Goal: Navigation & Orientation: Find specific page/section

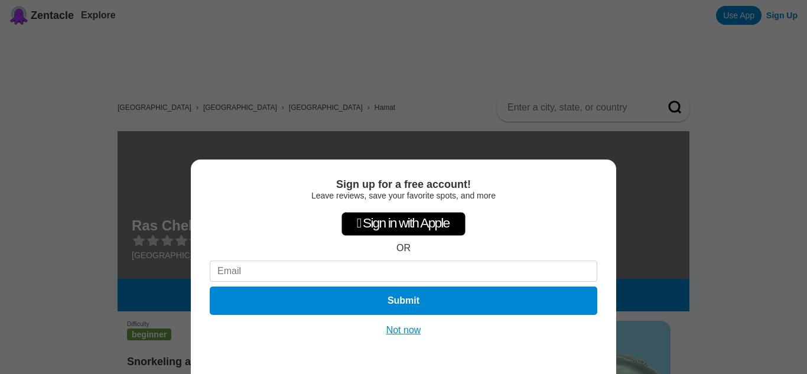
click at [396, 331] on button "Not now" at bounding box center [404, 330] width 42 height 12
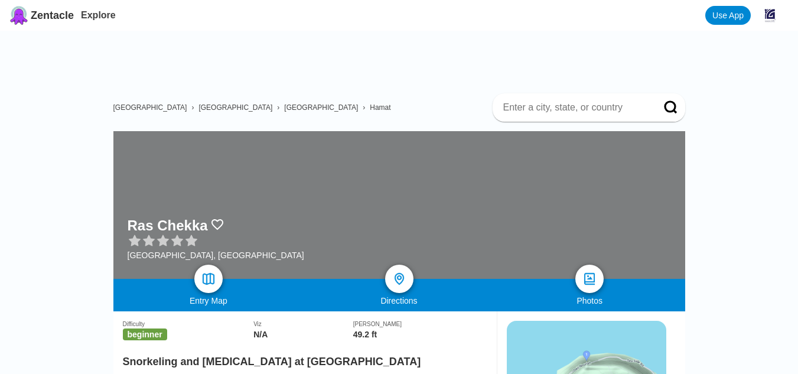
drag, startPoint x: 709, startPoint y: 0, endPoint x: 717, endPoint y: 62, distance: 62.6
